Goal: Contribute content: Add original content to the website for others to see

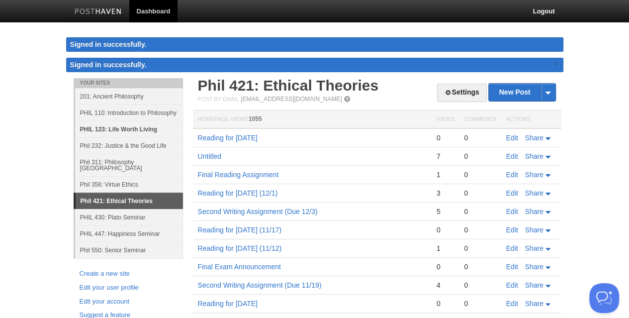
click at [116, 128] on link "PHIL 123: Life Worth Living" at bounding box center [129, 129] width 108 height 16
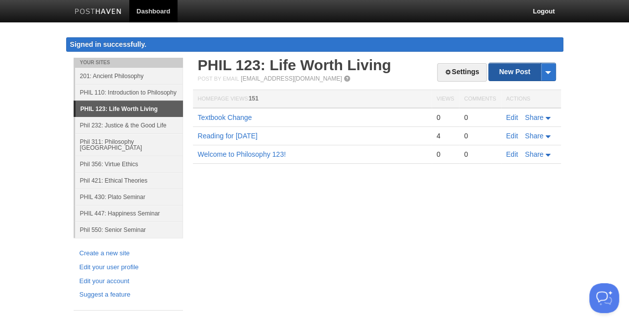
click at [519, 74] on link "New Post" at bounding box center [522, 71] width 66 height 17
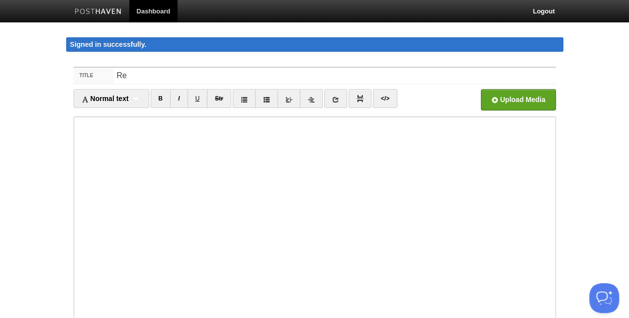
click at [519, 74] on input "Re" at bounding box center [334, 76] width 442 height 16
type input "Reading for [DATE]"
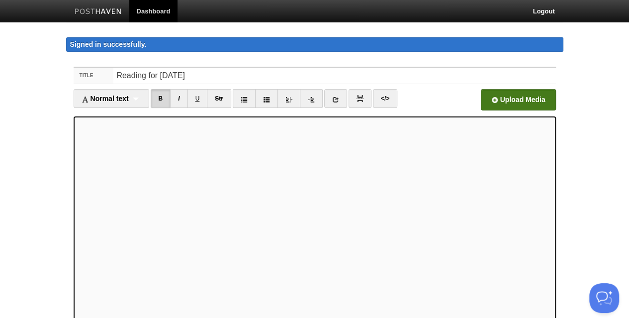
click at [529, 104] on input "file" at bounding box center [217, 102] width 753 height 51
click at [182, 100] on link "I" at bounding box center [178, 98] width 17 height 19
click at [496, 100] on input "file" at bounding box center [217, 102] width 753 height 51
click at [166, 94] on link "B" at bounding box center [161, 98] width 20 height 19
click at [181, 95] on link "I" at bounding box center [178, 98] width 17 height 19
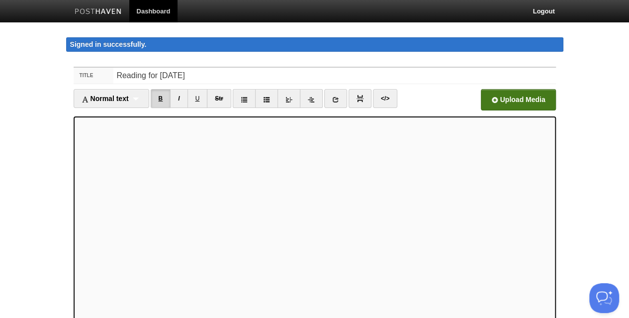
click at [159, 96] on link "B" at bounding box center [161, 98] width 20 height 19
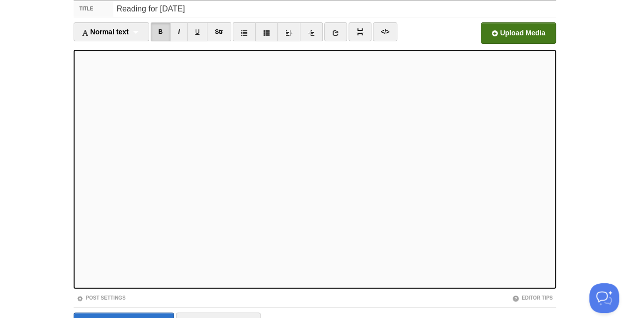
scroll to position [80, 0]
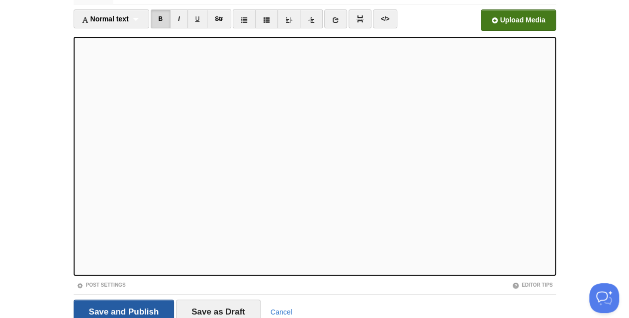
click at [157, 308] on input "Save and Publish" at bounding box center [124, 311] width 101 height 25
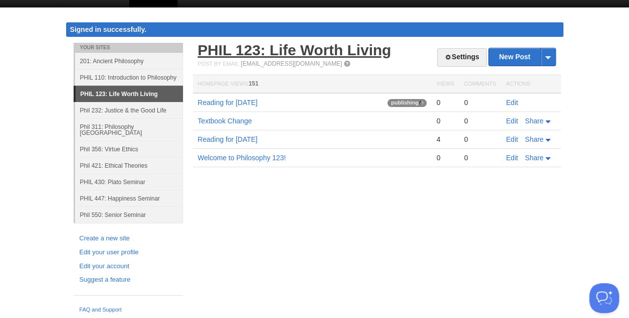
scroll to position [6, 0]
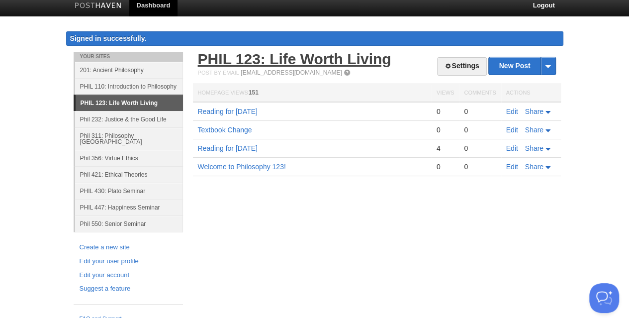
click at [225, 55] on link "PHIL 123: Life Worth Living" at bounding box center [294, 59] width 193 height 16
click at [109, 67] on link "201: Ancient Philosophy" at bounding box center [129, 70] width 108 height 16
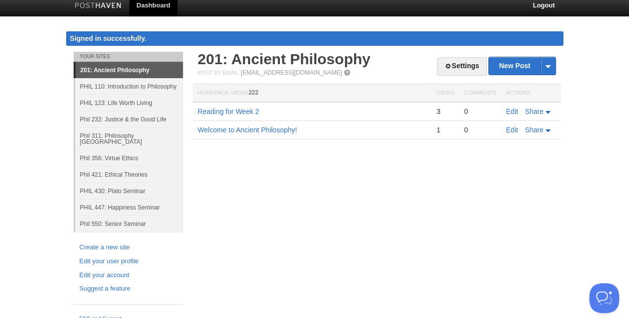
click at [109, 69] on link "201: Ancient Philosophy" at bounding box center [129, 70] width 107 height 16
click at [234, 56] on link "201: Ancient Philosophy" at bounding box center [284, 59] width 173 height 16
click at [110, 182] on link "PHIL 430: Plato Seminar" at bounding box center [129, 190] width 108 height 16
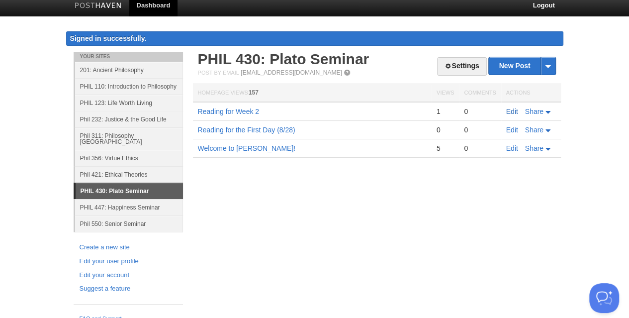
click at [510, 111] on link "Edit" at bounding box center [512, 111] width 12 height 8
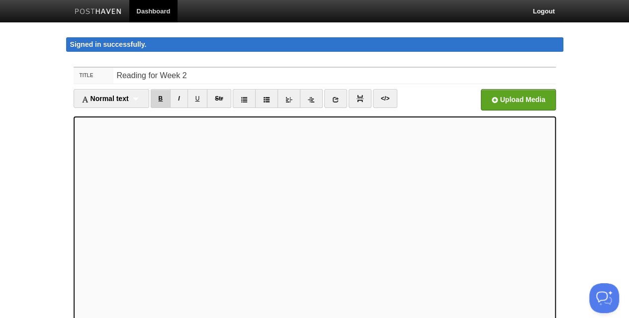
click at [159, 99] on link "B" at bounding box center [161, 98] width 20 height 19
click at [162, 95] on link "B" at bounding box center [161, 98] width 20 height 19
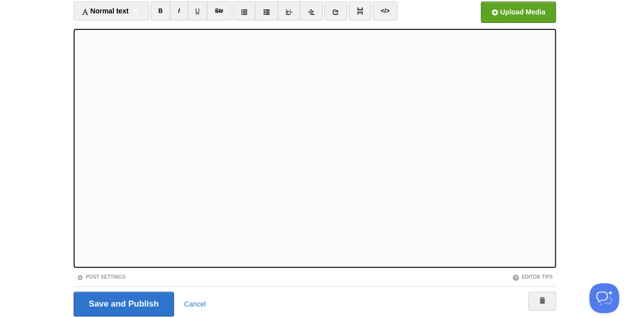
scroll to position [96, 0]
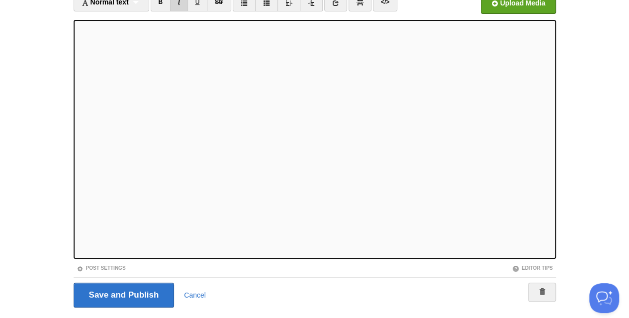
click at [183, 6] on link "I" at bounding box center [178, 2] width 17 height 19
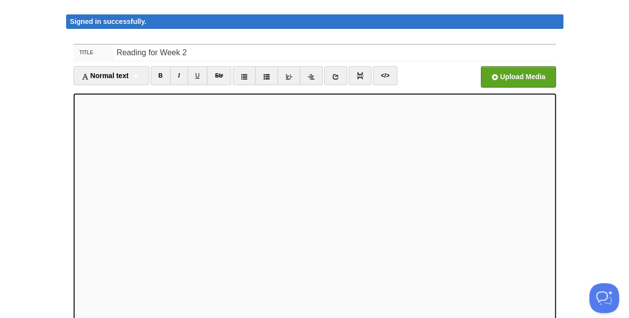
scroll to position [21, 0]
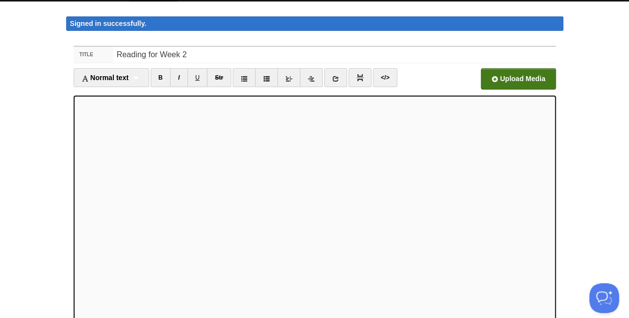
click at [537, 76] on input "file" at bounding box center [217, 81] width 753 height 51
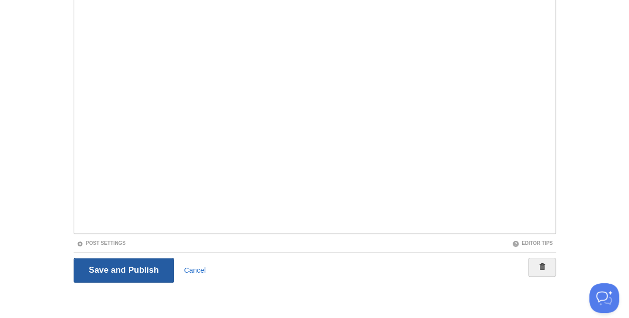
click at [144, 270] on input "Save and Publish" at bounding box center [124, 270] width 101 height 25
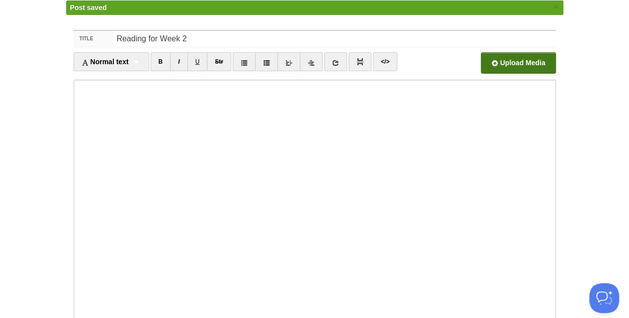
scroll to position [26, 0]
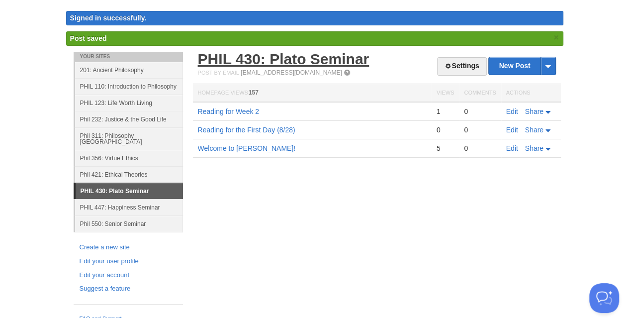
click at [282, 59] on link "PHIL 430: Plato Seminar" at bounding box center [284, 59] width 172 height 16
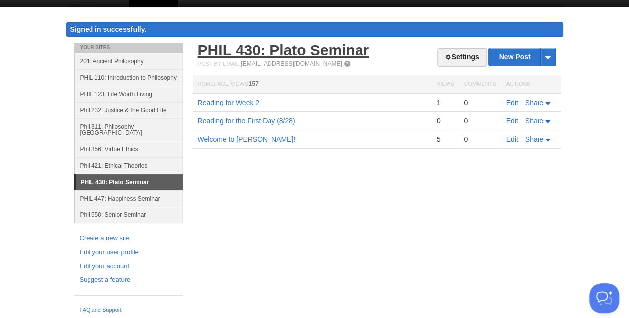
scroll to position [6, 0]
